Goal: Task Accomplishment & Management: Use online tool/utility

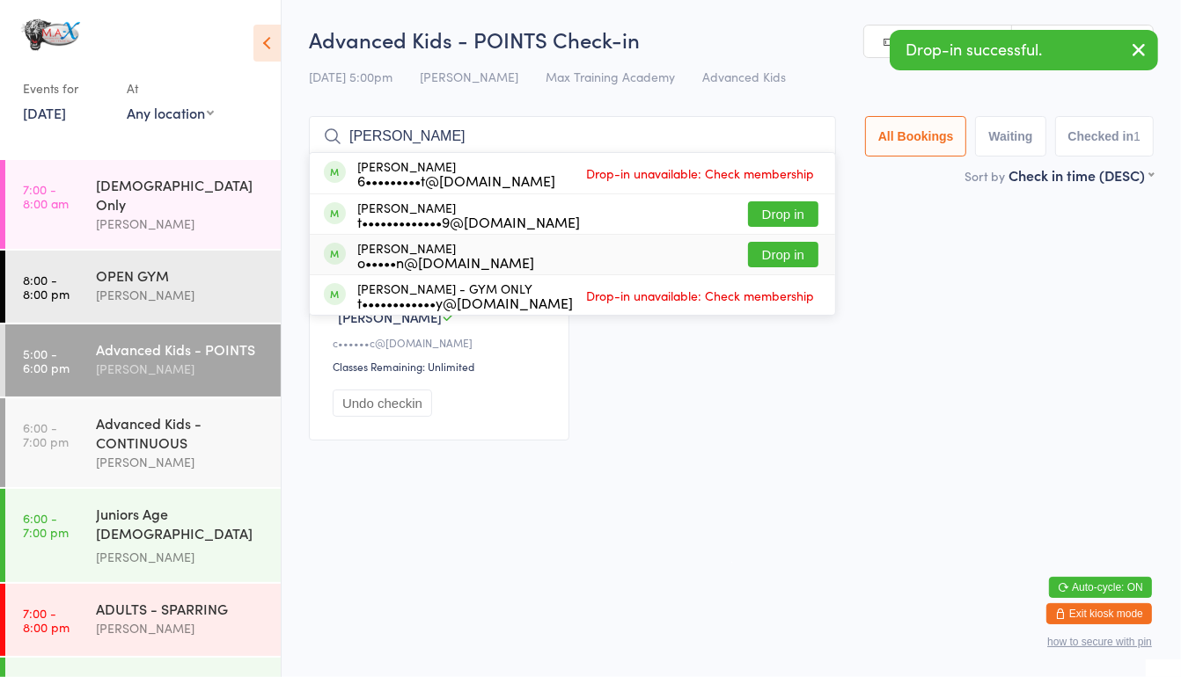
type input "[PERSON_NAME]"
click at [758, 258] on button "Drop in" at bounding box center [783, 255] width 70 height 26
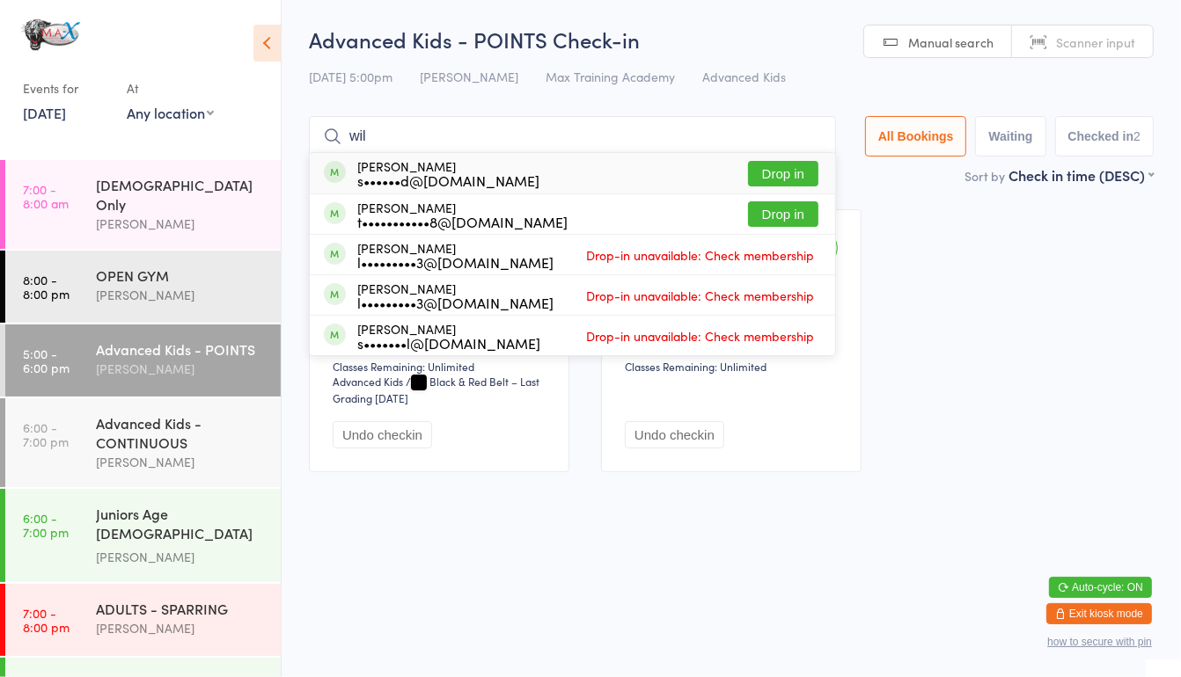
type input "wil"
click at [776, 171] on button "Drop in" at bounding box center [783, 174] width 70 height 26
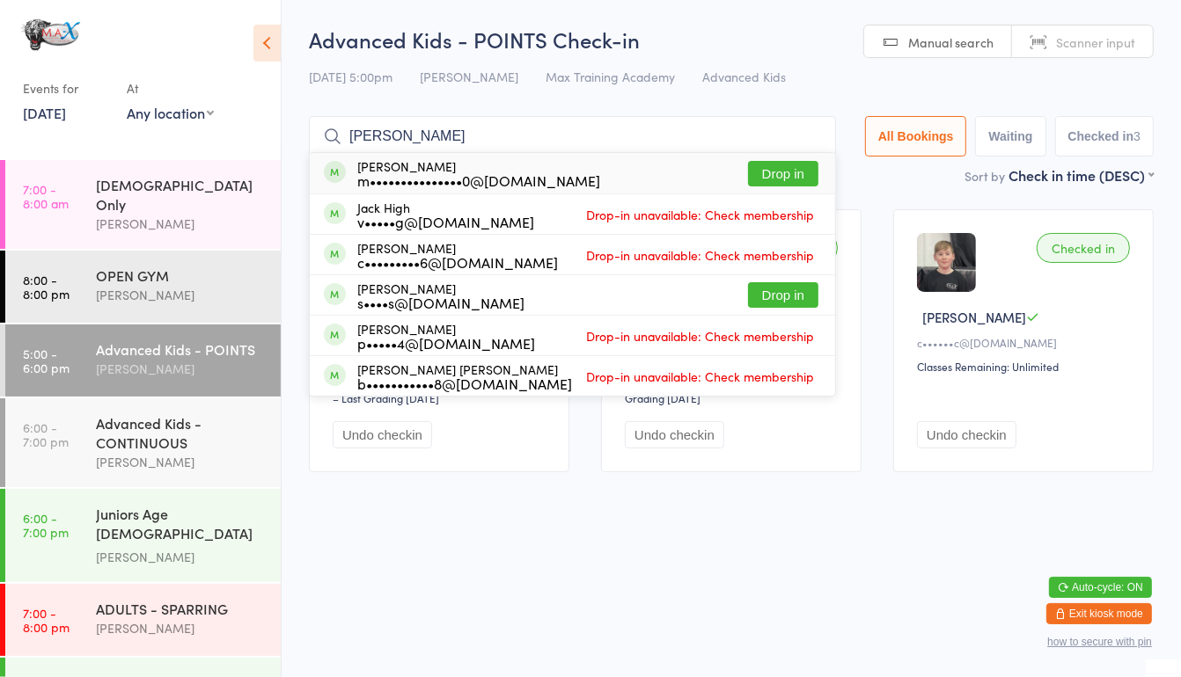
type input "[PERSON_NAME]"
click at [778, 170] on button "Drop in" at bounding box center [783, 174] width 70 height 26
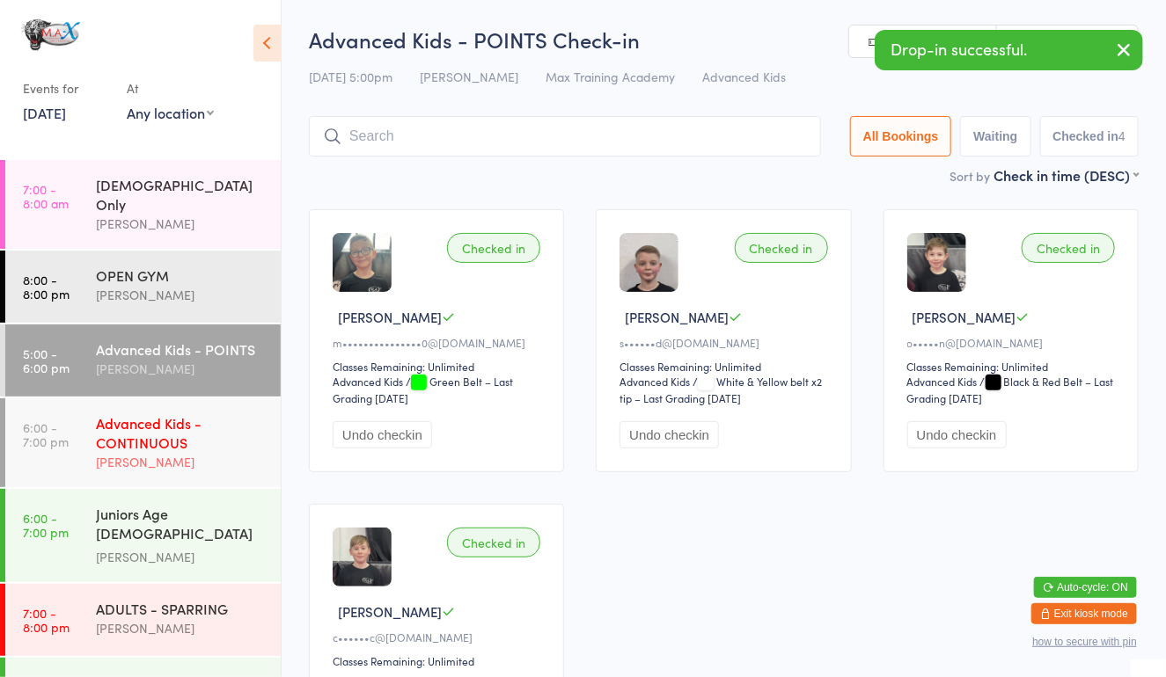
click at [173, 476] on div "Advanced Kids - CONTINUOUS [PERSON_NAME]" at bounding box center [188, 443] width 185 height 89
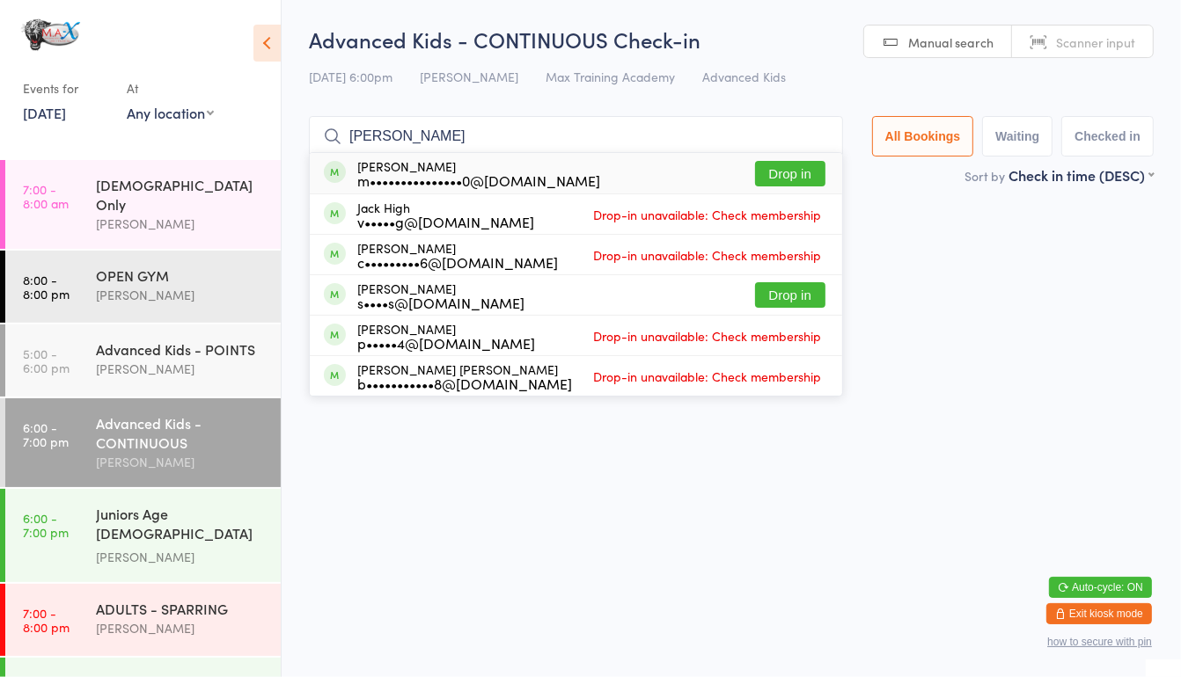
type input "[PERSON_NAME]"
click at [773, 179] on button "Drop in" at bounding box center [790, 174] width 70 height 26
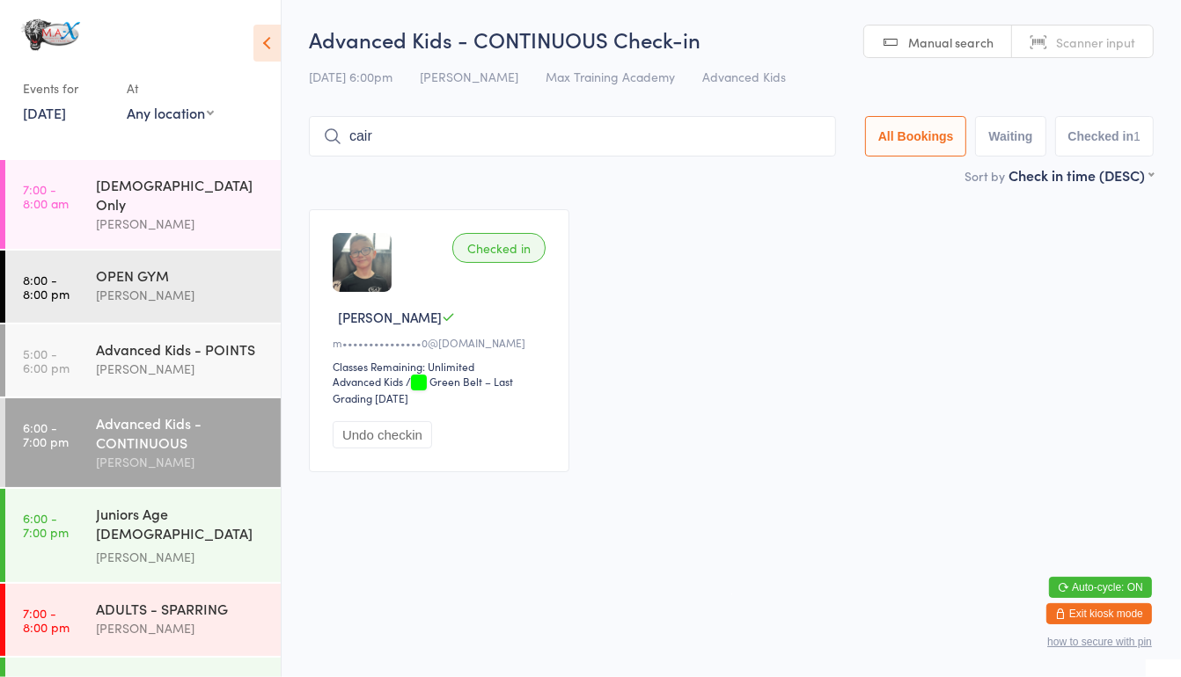
type input "[GEOGRAPHIC_DATA]"
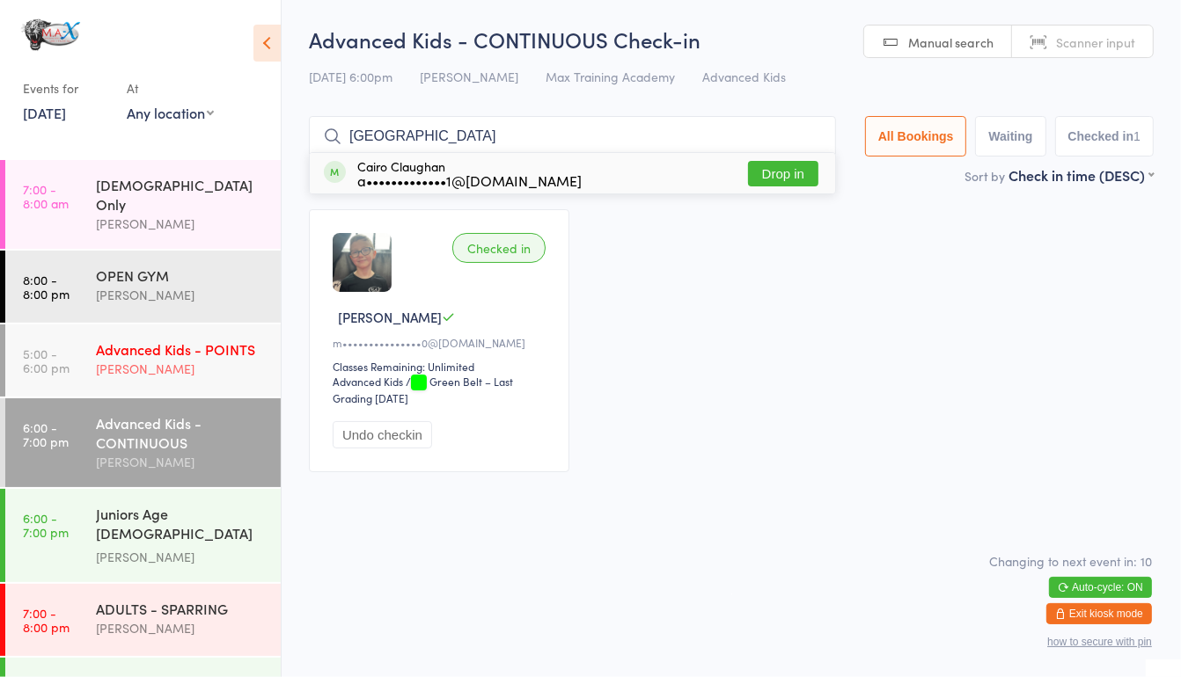
click at [187, 340] on div "Advanced Kids - POINTS" at bounding box center [181, 349] width 170 height 19
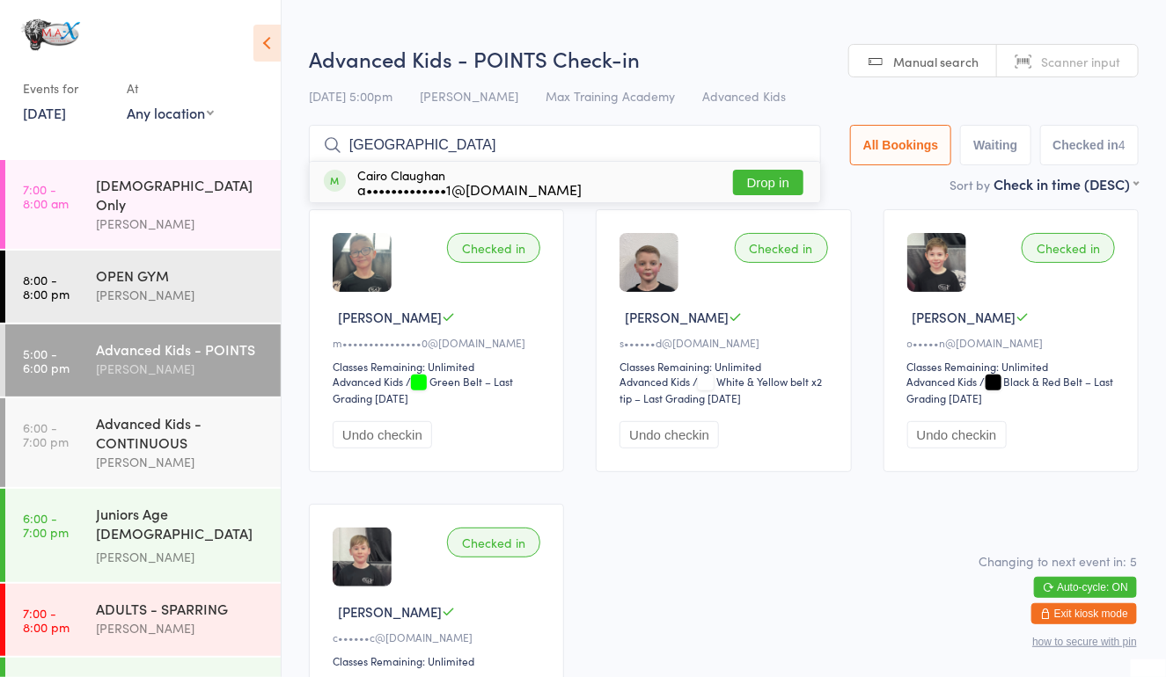
type input "[GEOGRAPHIC_DATA]"
click at [750, 182] on button "Drop in" at bounding box center [768, 183] width 70 height 26
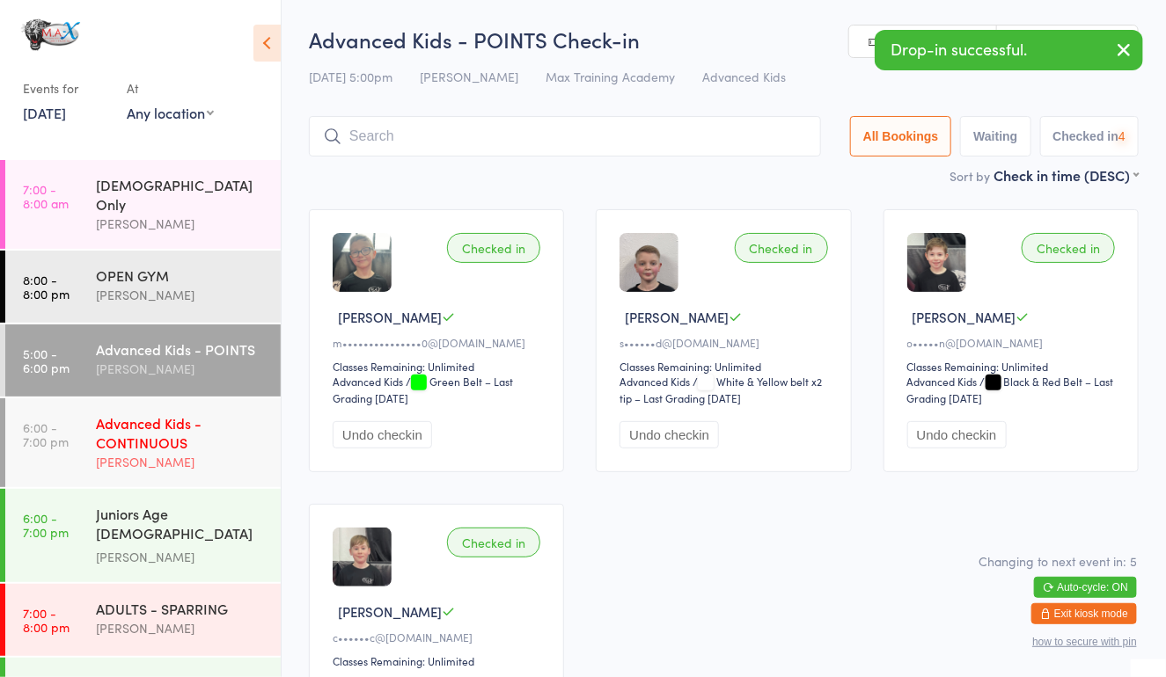
click at [183, 456] on div "[PERSON_NAME]" at bounding box center [181, 462] width 170 height 20
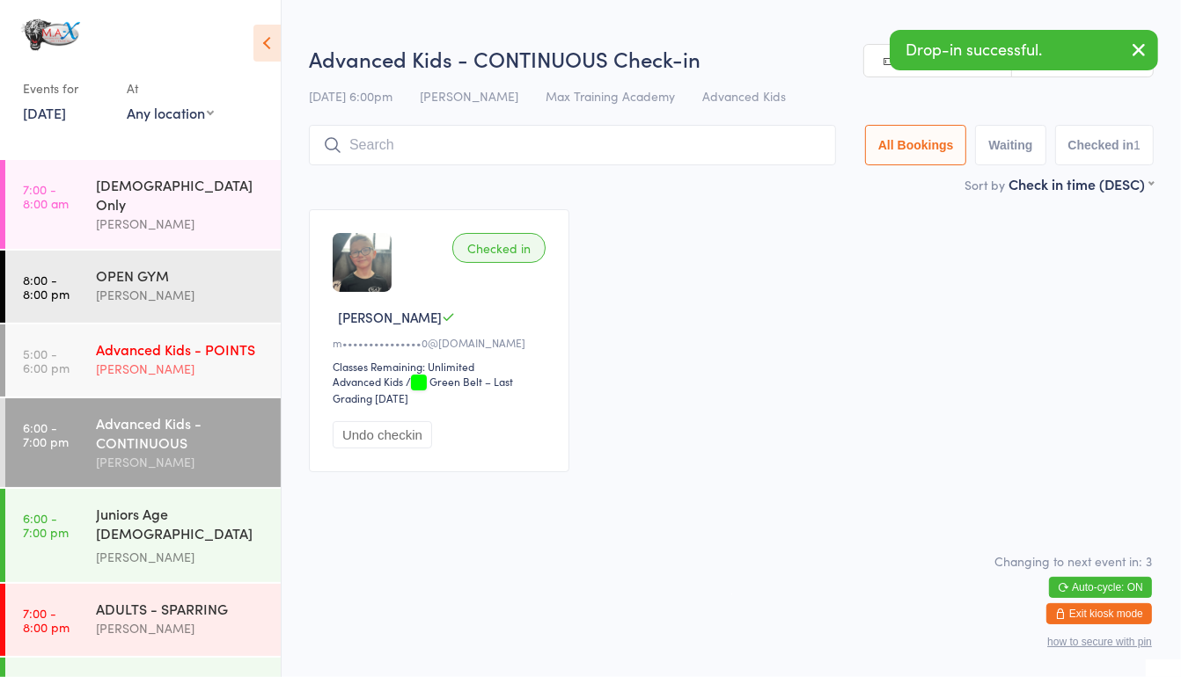
click at [130, 340] on div "Advanced Kids - POINTS" at bounding box center [181, 349] width 170 height 19
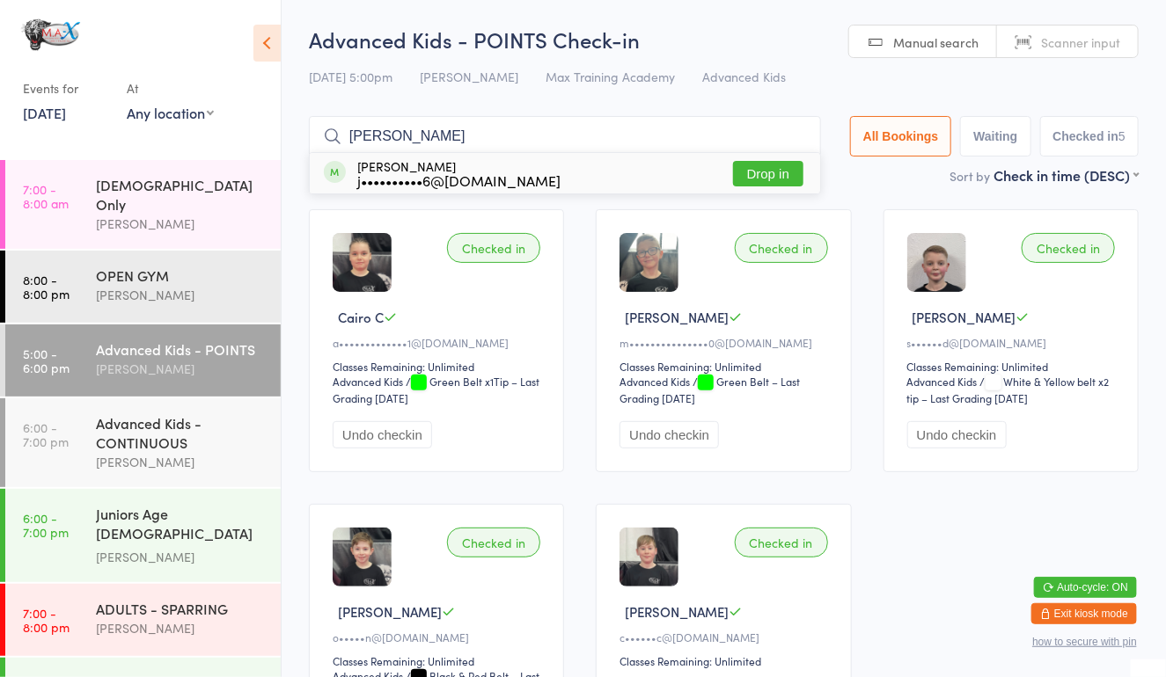
type input "[PERSON_NAME]"
click at [772, 172] on button "Drop in" at bounding box center [768, 174] width 70 height 26
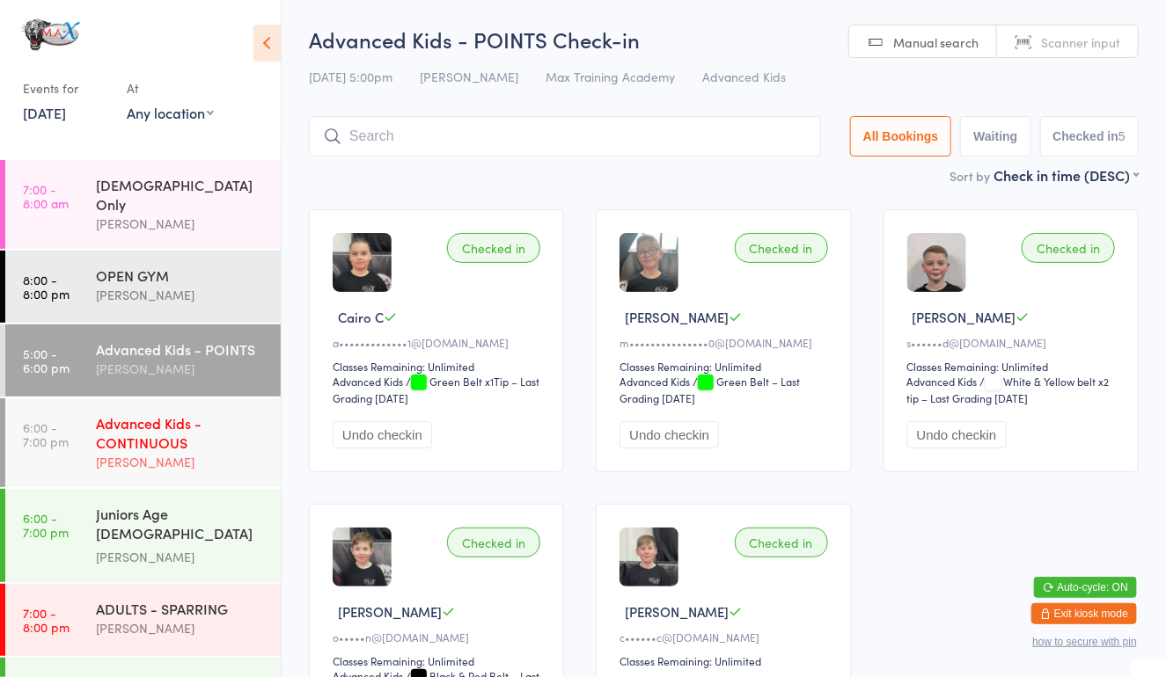
click at [231, 460] on div "[PERSON_NAME]" at bounding box center [181, 462] width 170 height 20
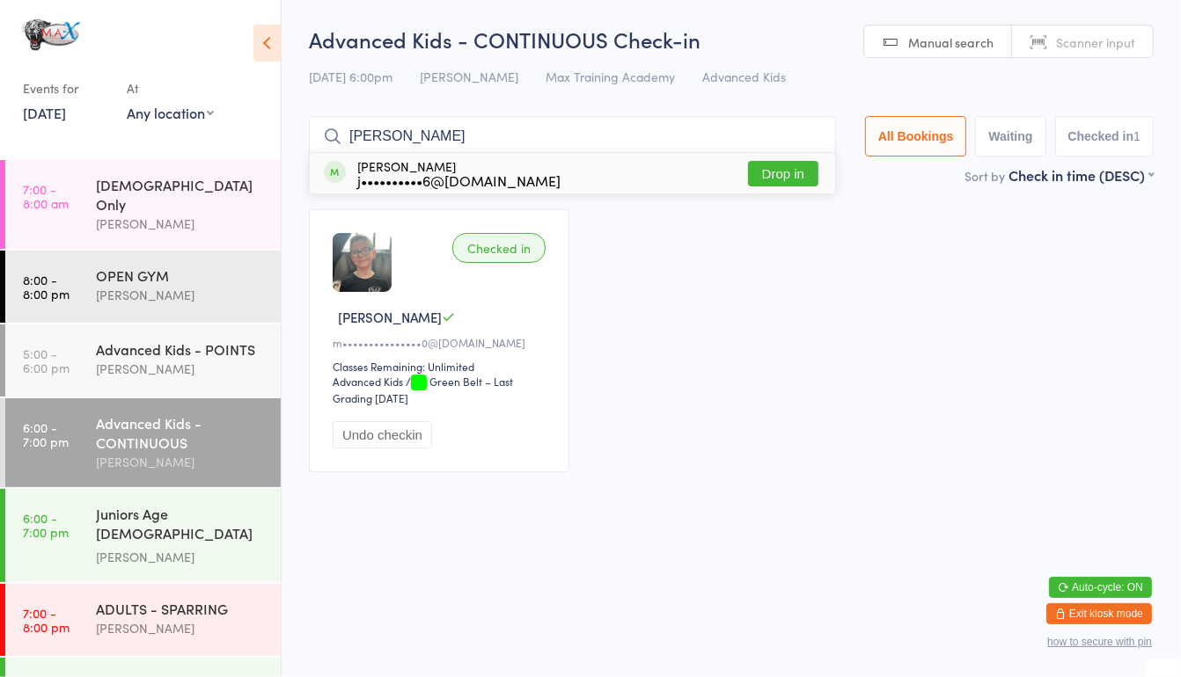
type input "[PERSON_NAME]"
click at [764, 174] on button "Drop in" at bounding box center [783, 174] width 70 height 26
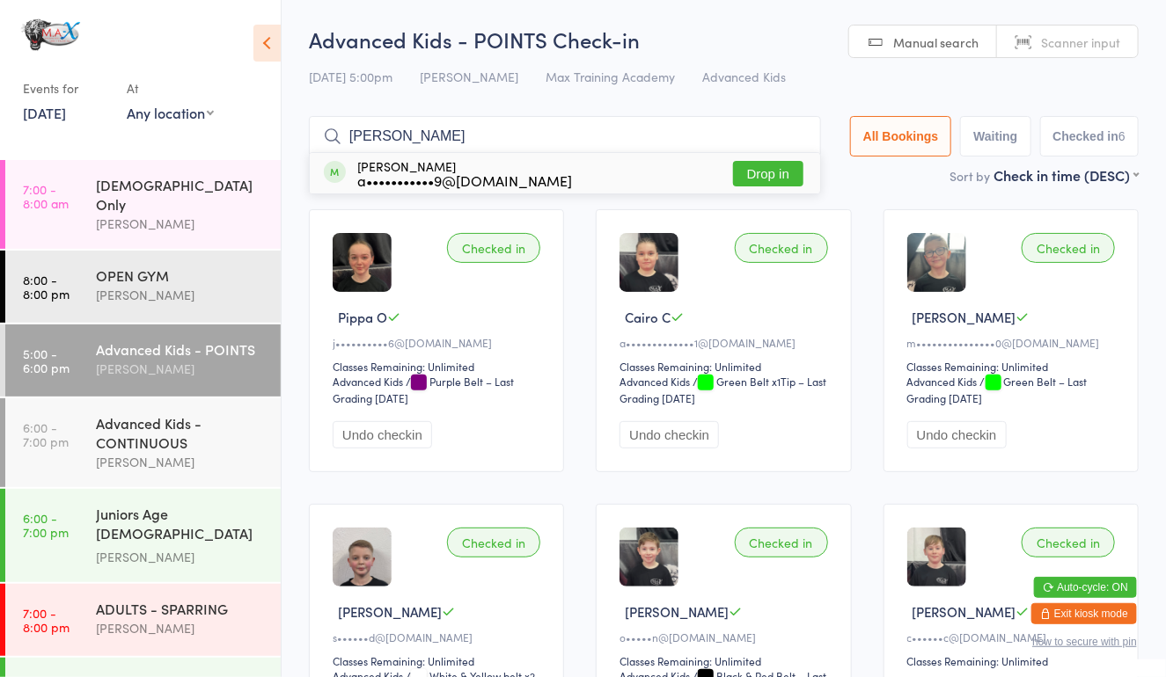
type input "[PERSON_NAME]"
click at [794, 165] on button "Drop in" at bounding box center [768, 174] width 70 height 26
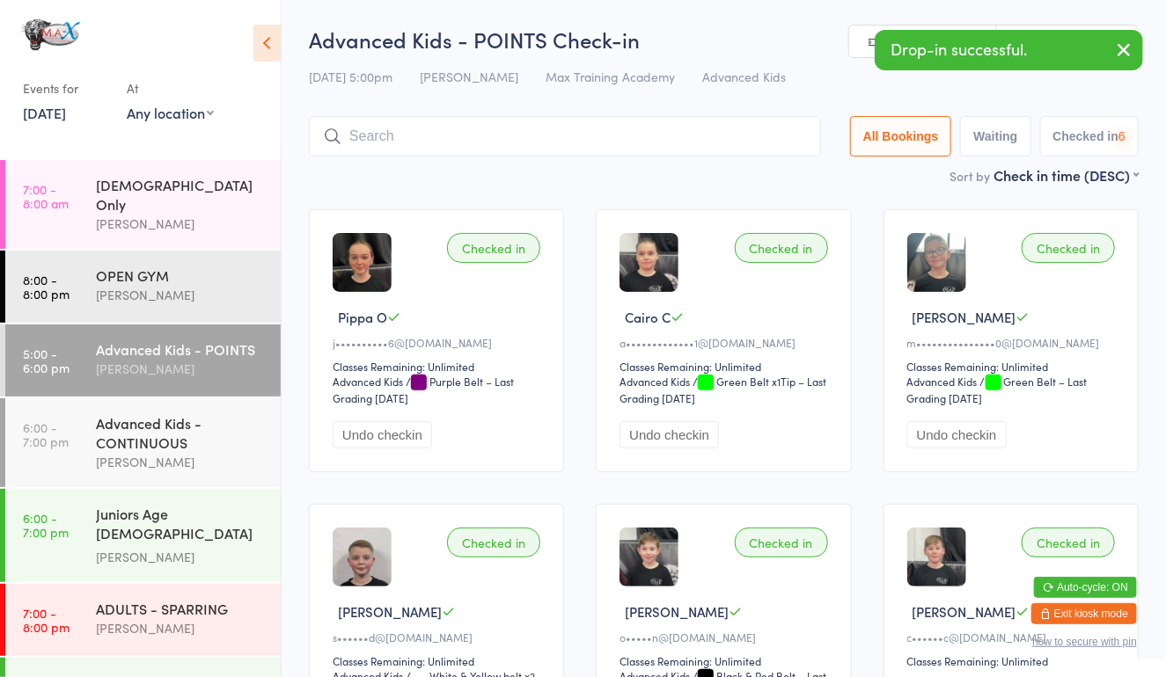
click at [768, 143] on input "search" at bounding box center [565, 136] width 512 height 40
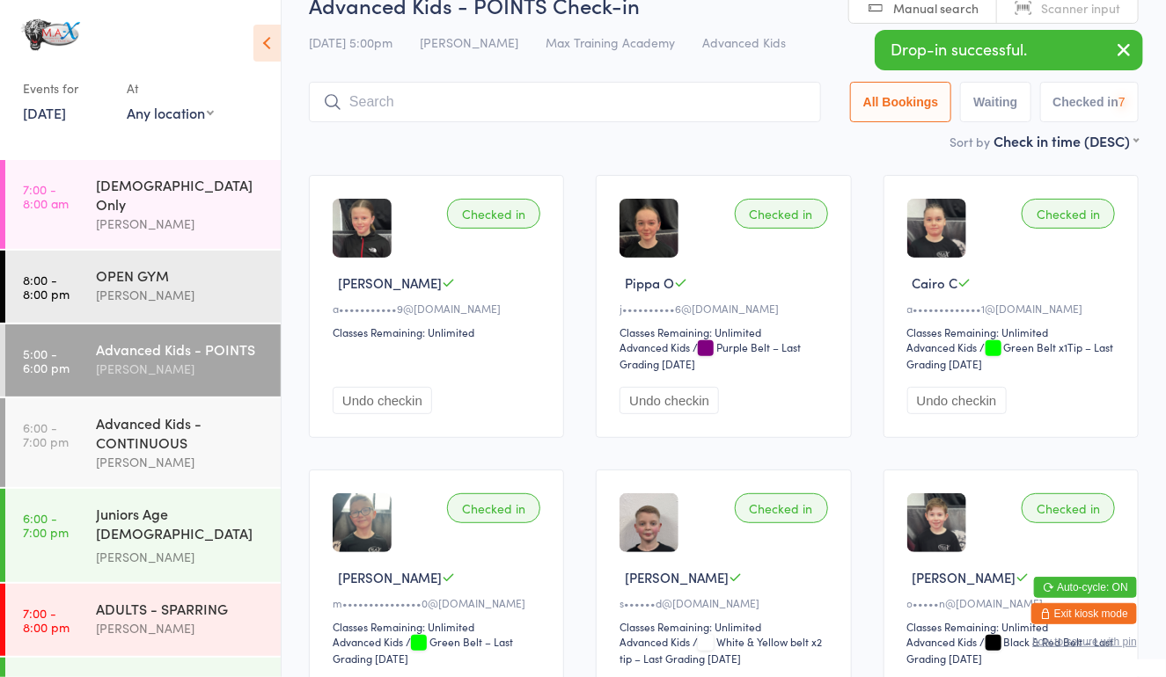
scroll to position [91, 0]
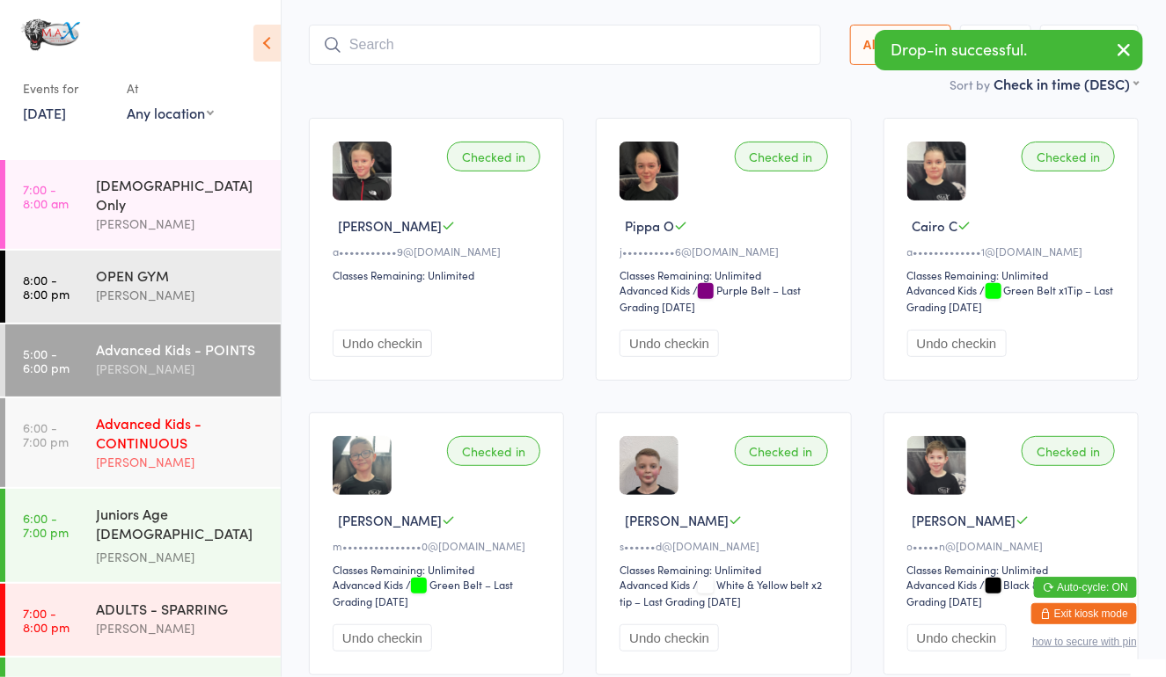
click at [209, 446] on div "Advanced Kids - CONTINUOUS" at bounding box center [181, 432] width 170 height 39
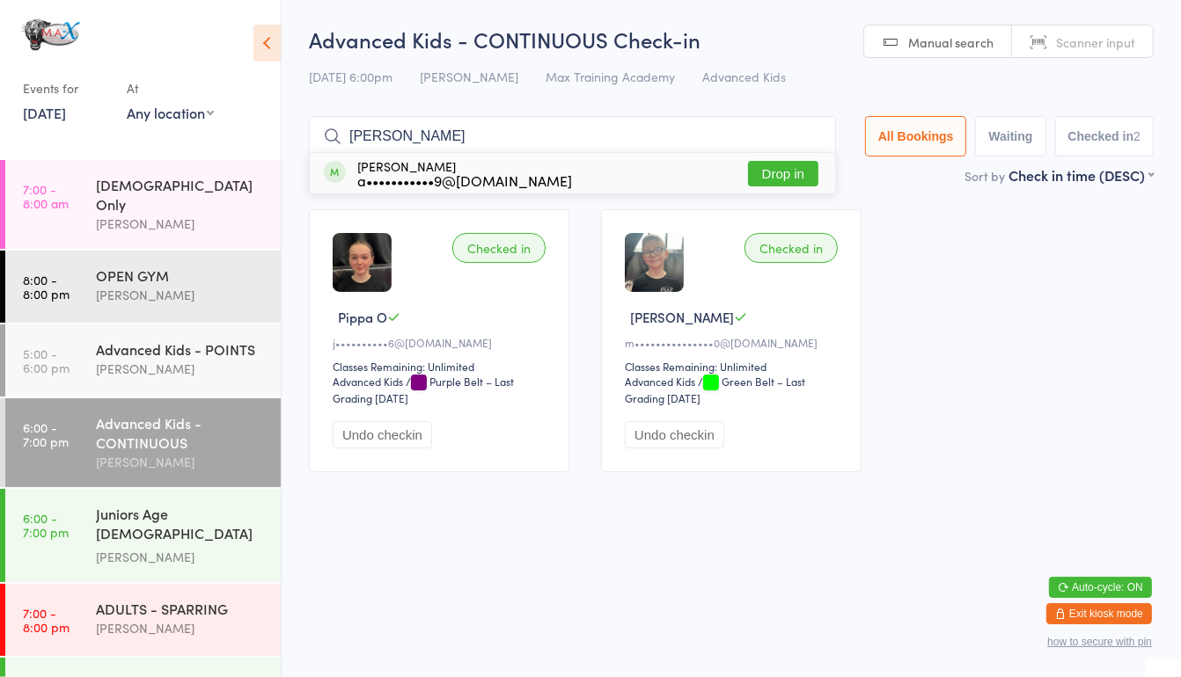
type input "[PERSON_NAME]"
click at [784, 165] on button "Drop in" at bounding box center [783, 174] width 70 height 26
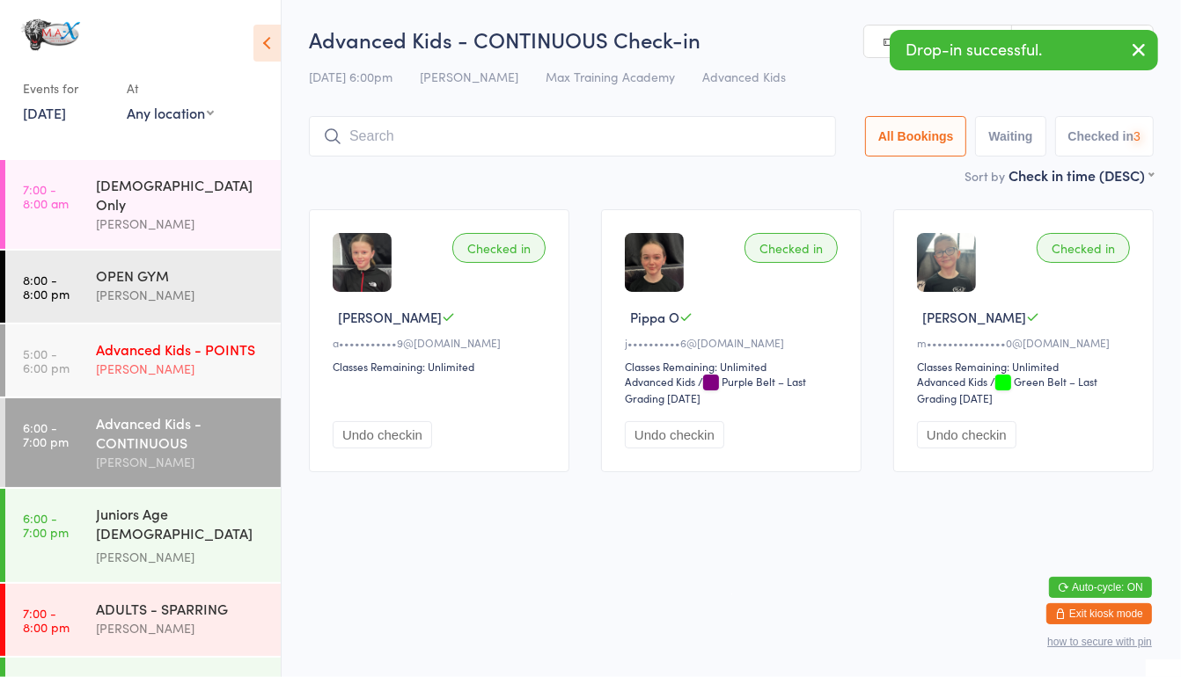
click at [239, 369] on div "[PERSON_NAME]" at bounding box center [181, 369] width 170 height 20
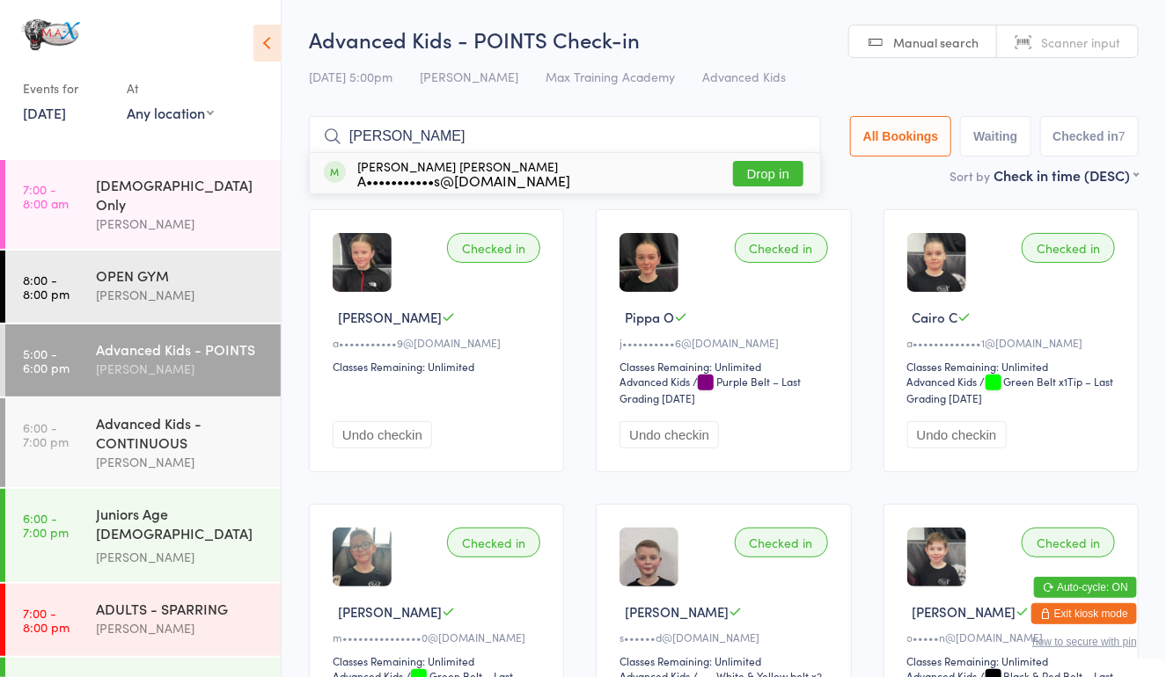
type input "[PERSON_NAME]"
click at [779, 182] on button "Drop in" at bounding box center [768, 174] width 70 height 26
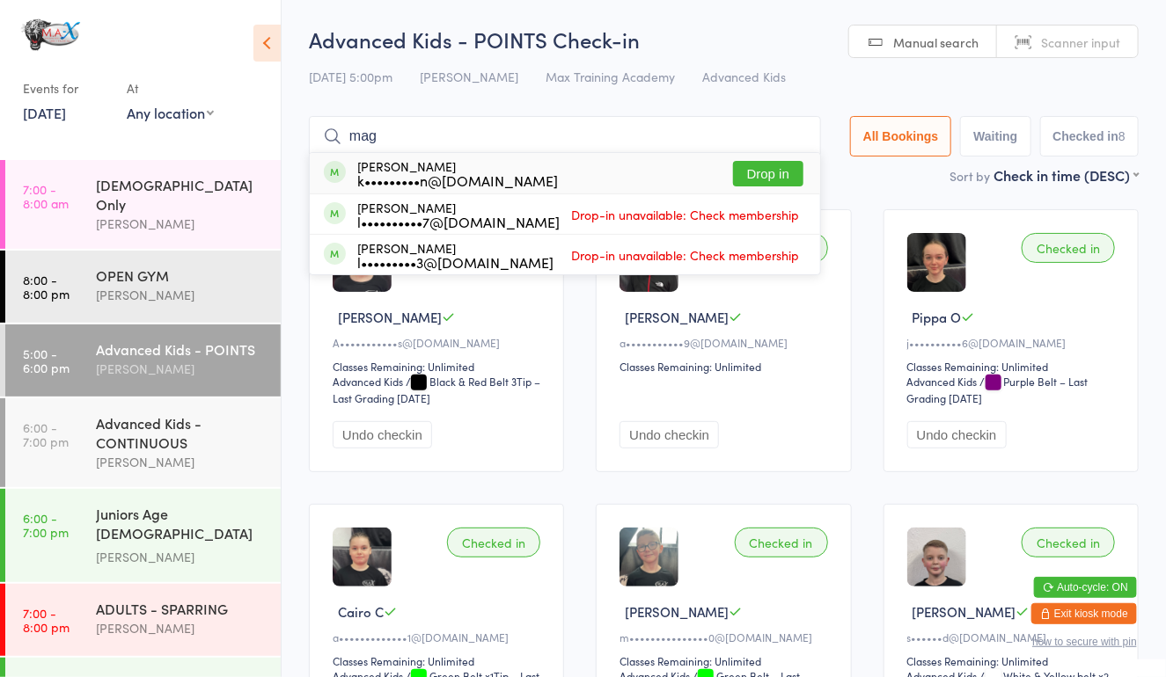
type input "mag"
click at [757, 166] on button "Drop in" at bounding box center [768, 174] width 70 height 26
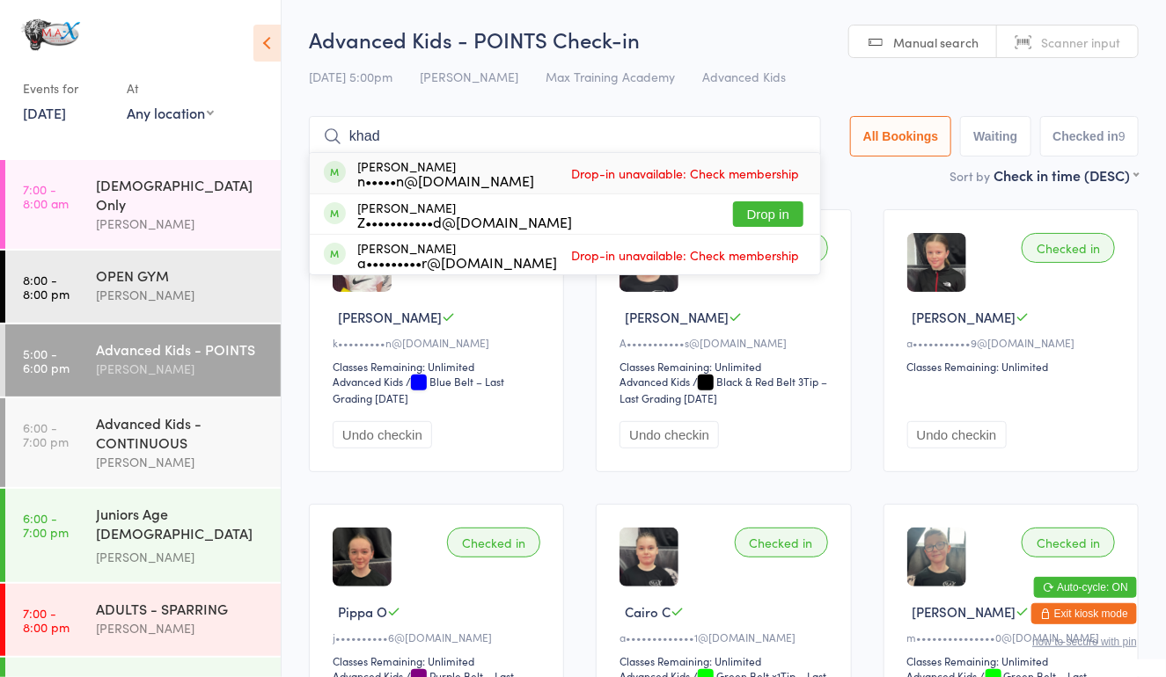
type input "khad"
click at [764, 224] on button "Drop in" at bounding box center [768, 214] width 70 height 26
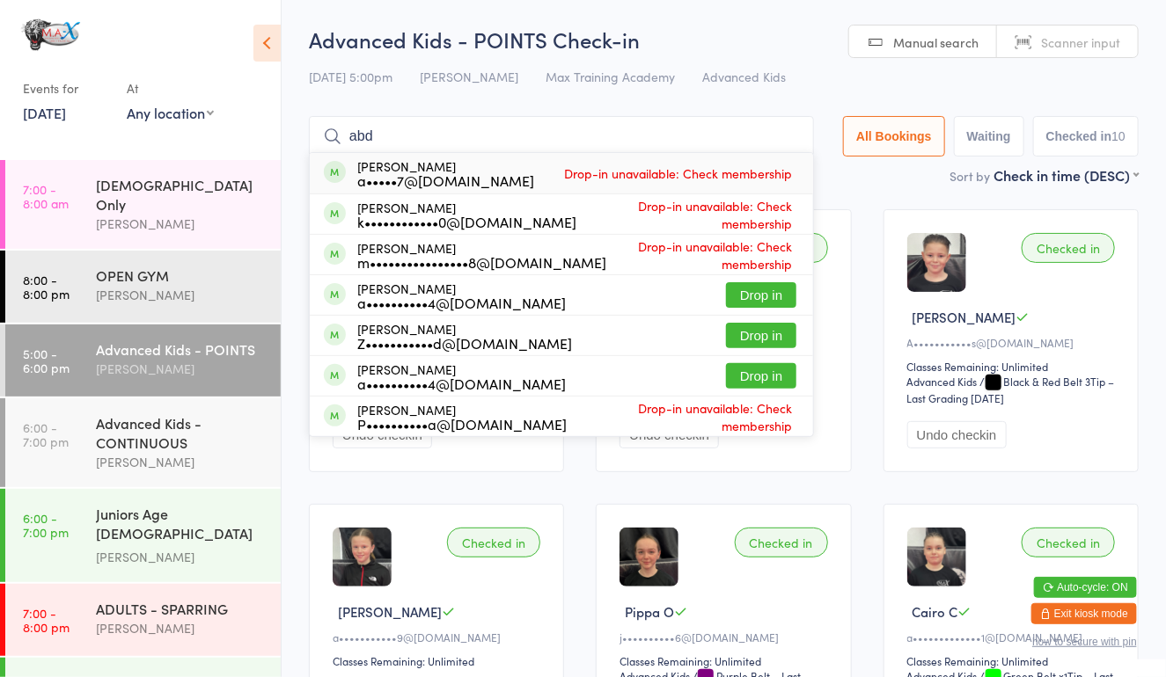
type input "abd"
click at [759, 337] on button "Drop in" at bounding box center [761, 336] width 70 height 26
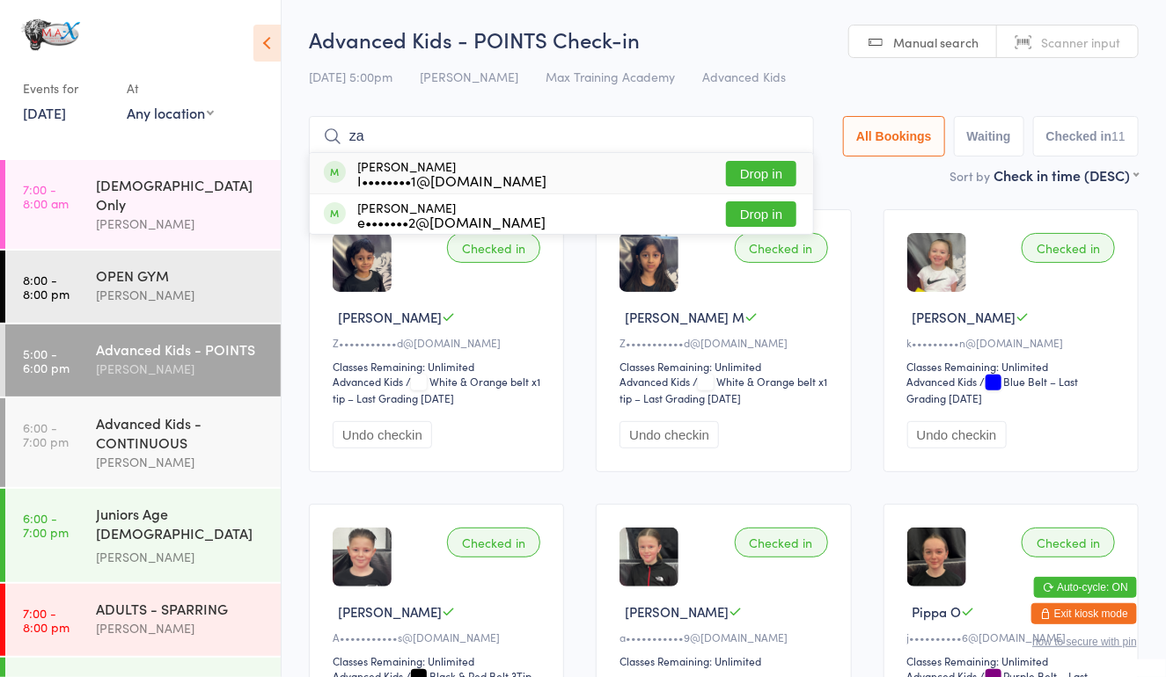
type input "za"
click at [768, 174] on button "Drop in" at bounding box center [761, 174] width 70 height 26
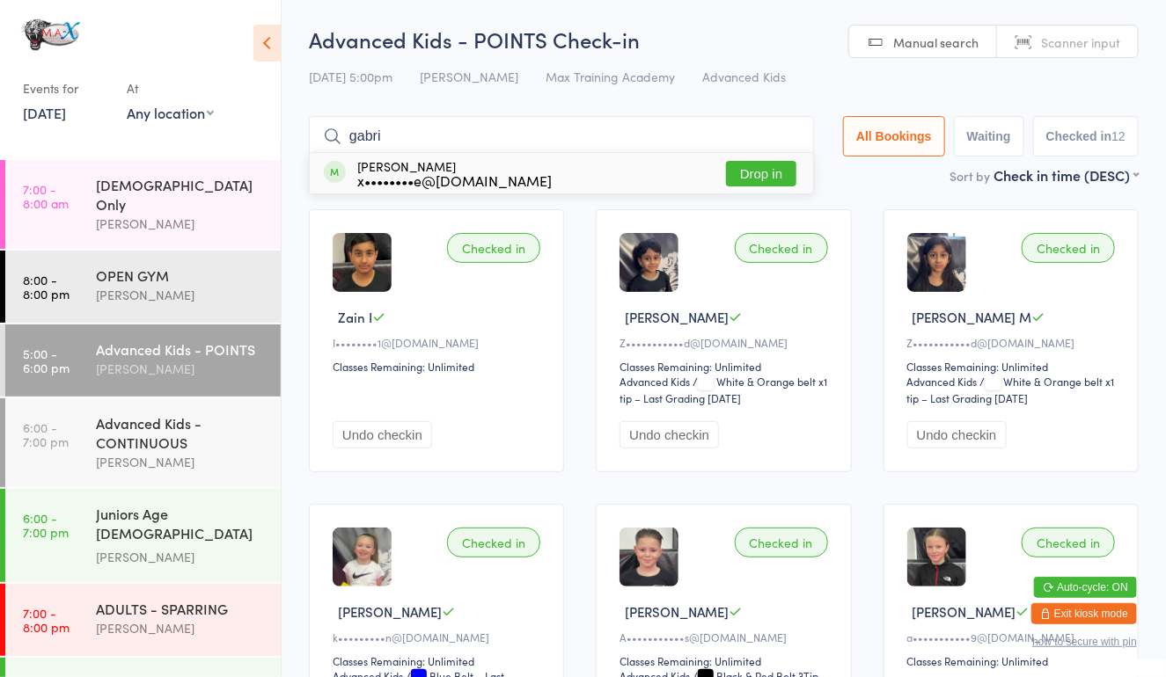
type input "gabri"
click at [743, 175] on button "Drop in" at bounding box center [761, 174] width 70 height 26
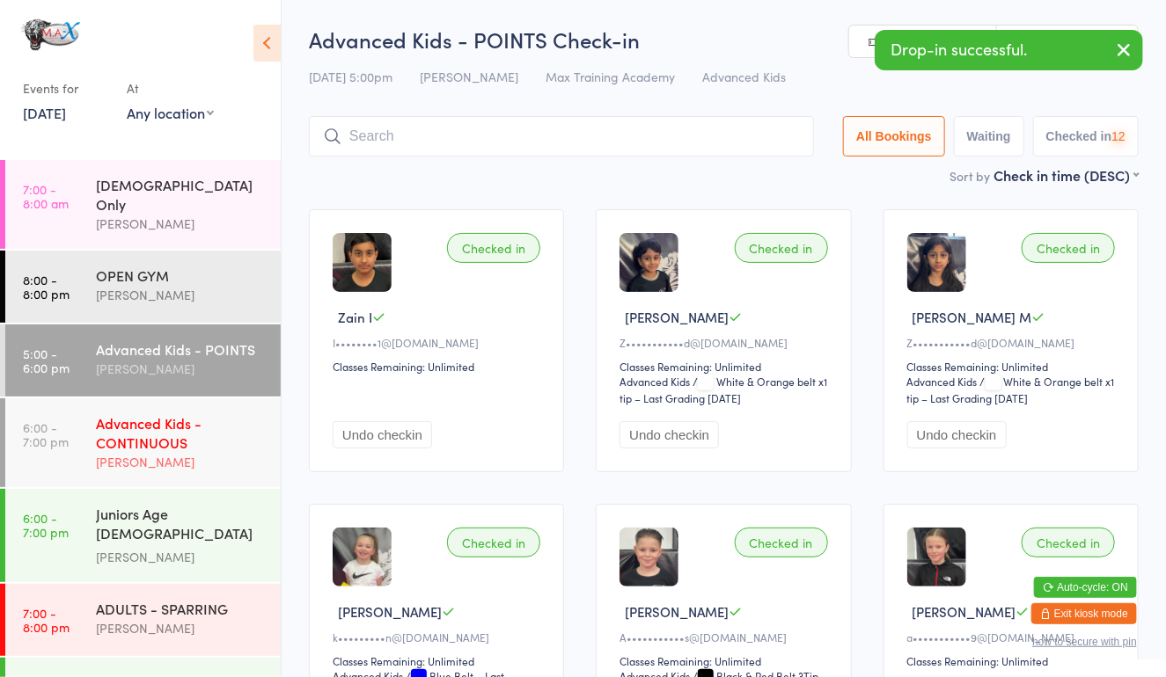
click at [160, 459] on div "[PERSON_NAME]" at bounding box center [181, 462] width 170 height 20
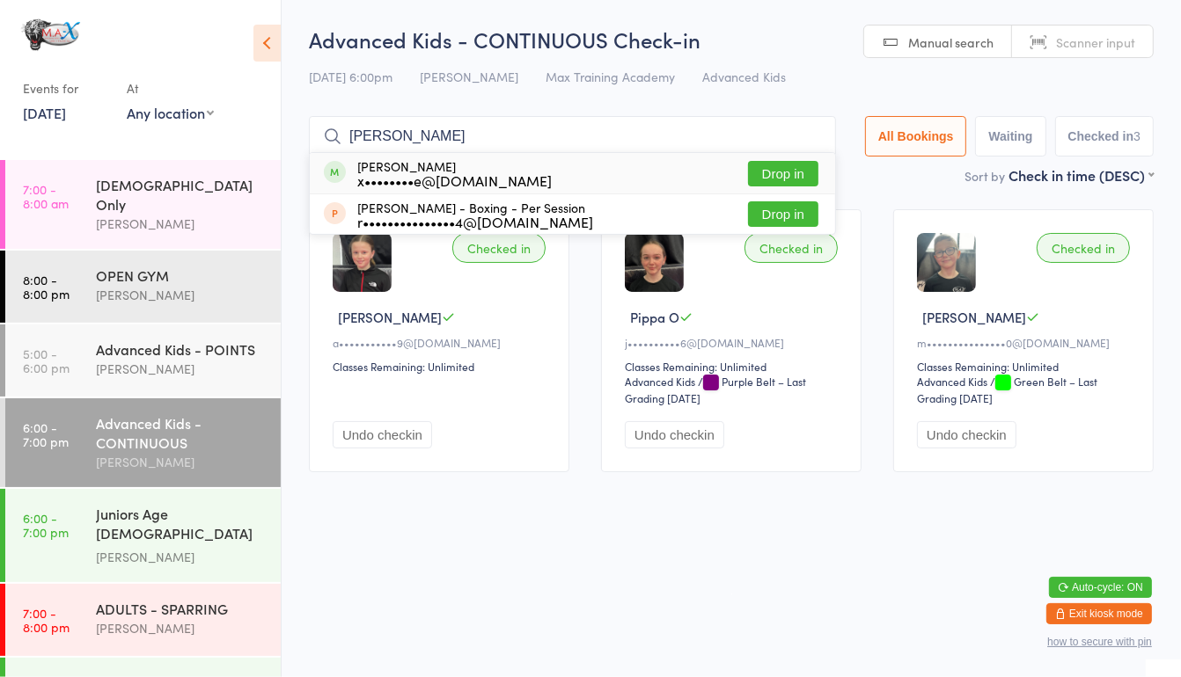
type input "[PERSON_NAME]"
click at [787, 175] on button "Drop in" at bounding box center [783, 174] width 70 height 26
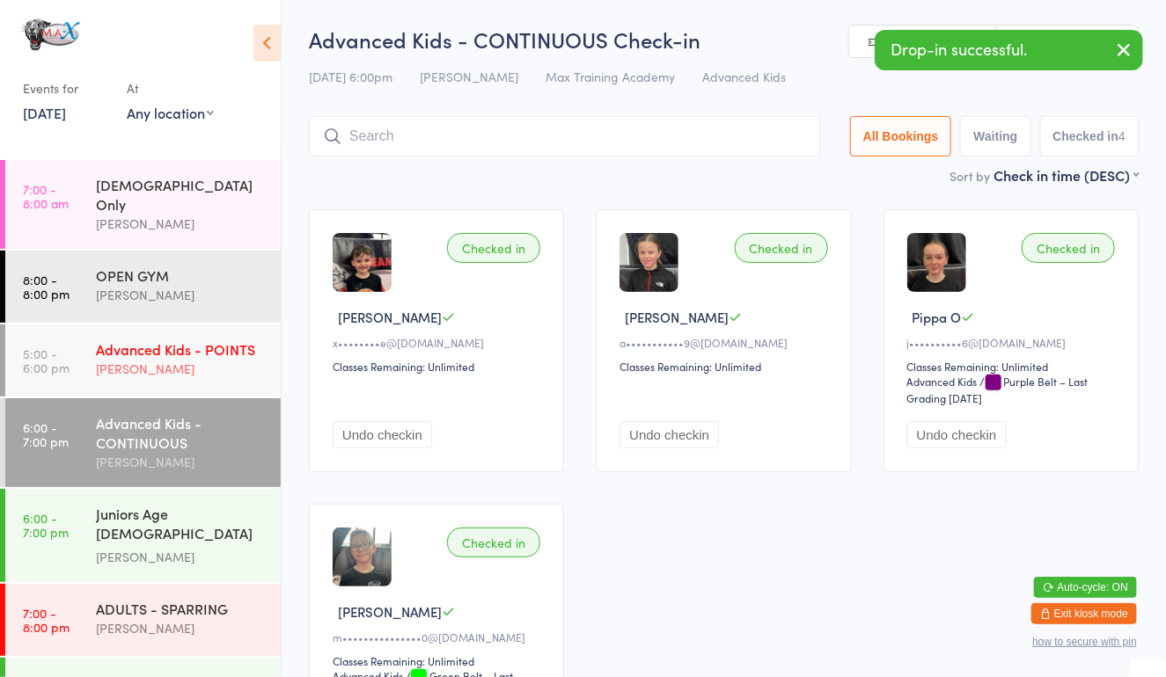
click at [195, 347] on div "Advanced Kids - POINTS" at bounding box center [181, 349] width 170 height 19
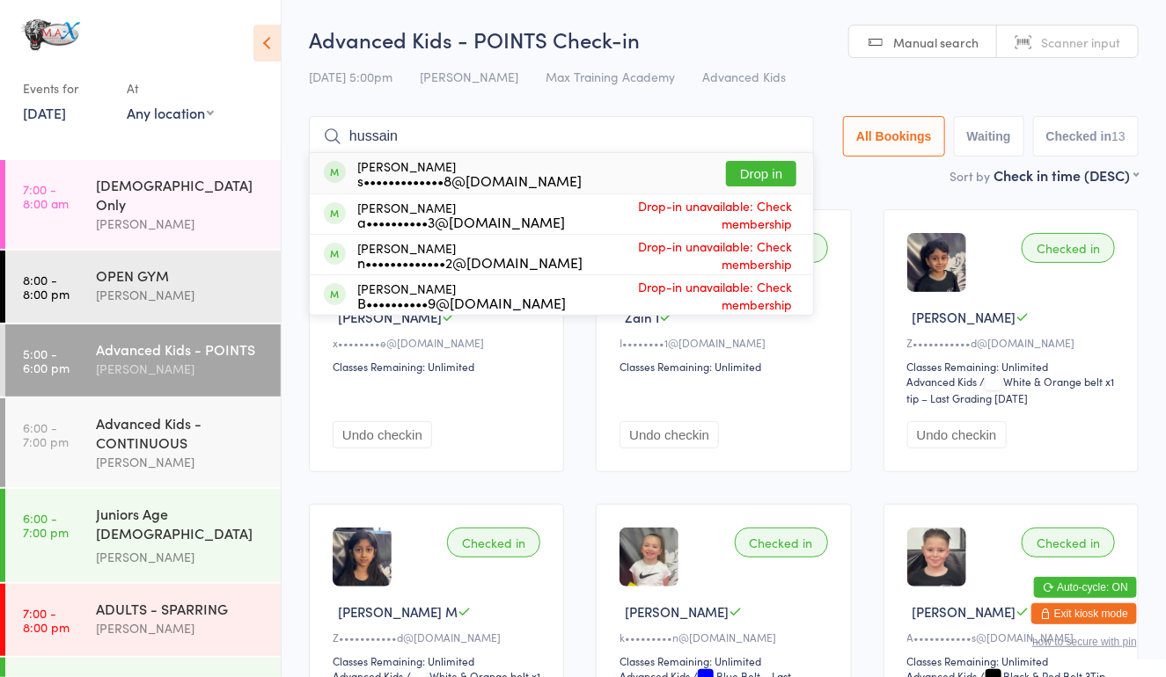
type input "hussain"
click at [779, 182] on button "Drop in" at bounding box center [761, 174] width 70 height 26
